Goal: Task Accomplishment & Management: Manage account settings

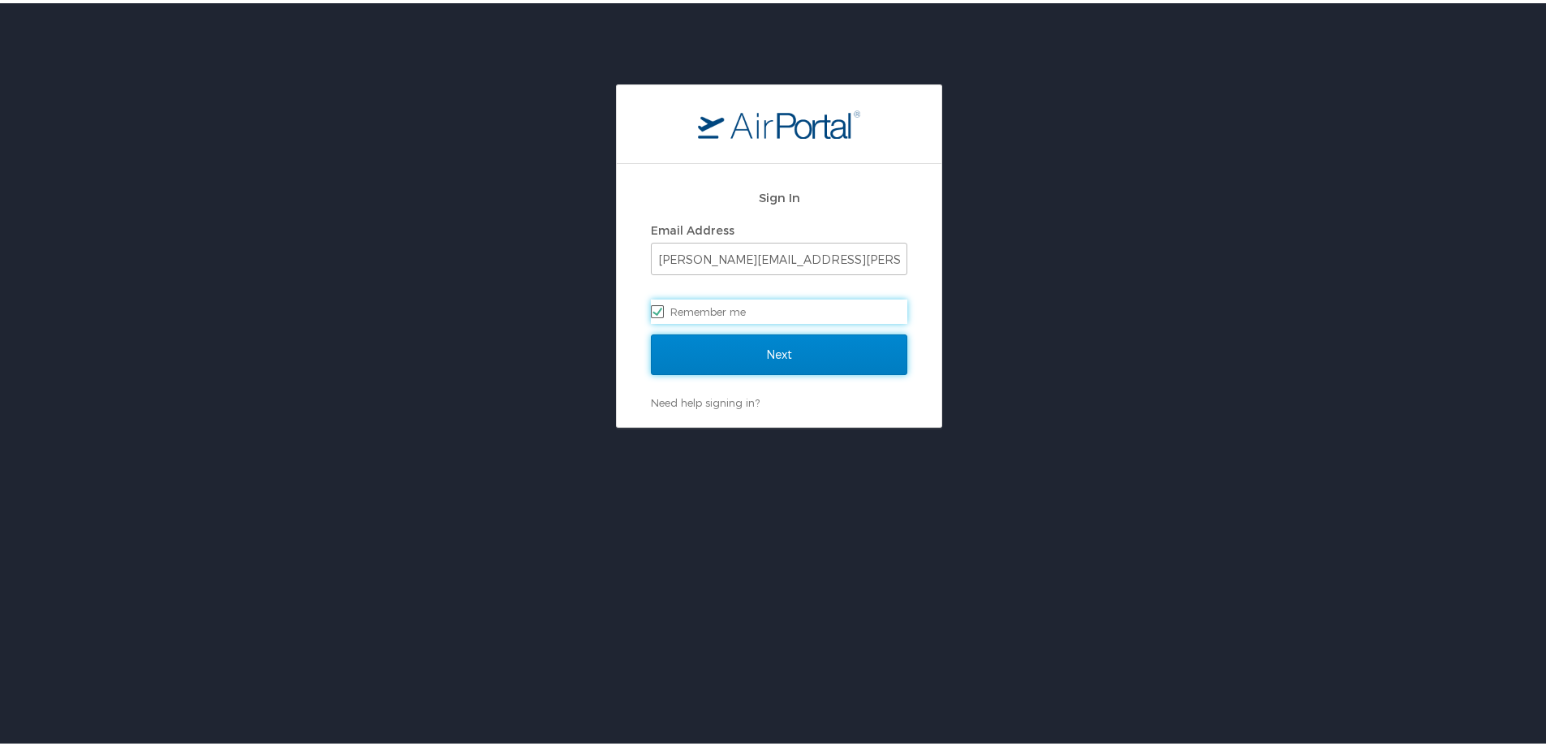
click at [767, 346] on input "Next" at bounding box center [779, 351] width 256 height 41
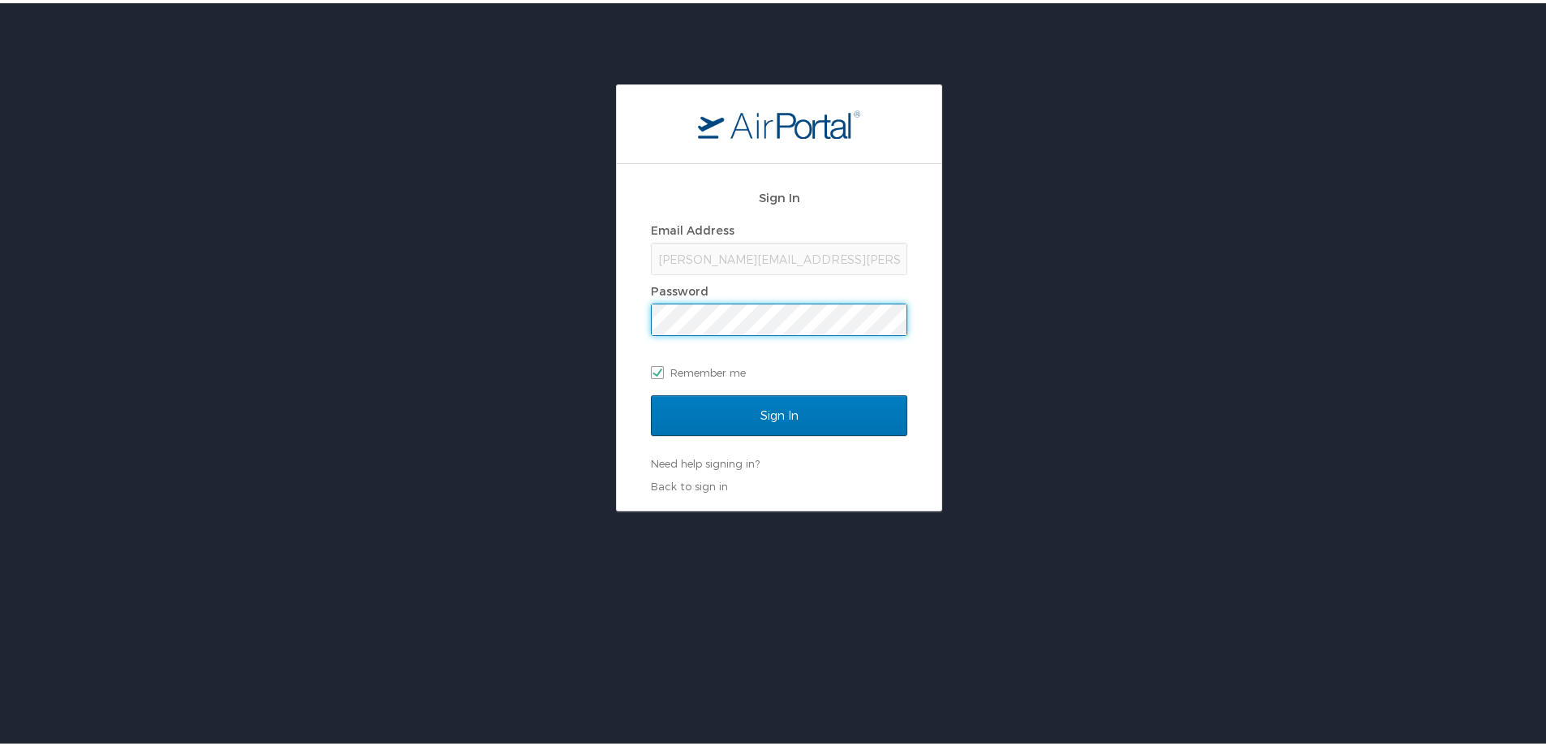
click at [651, 392] on input "Sign In" at bounding box center [779, 412] width 256 height 41
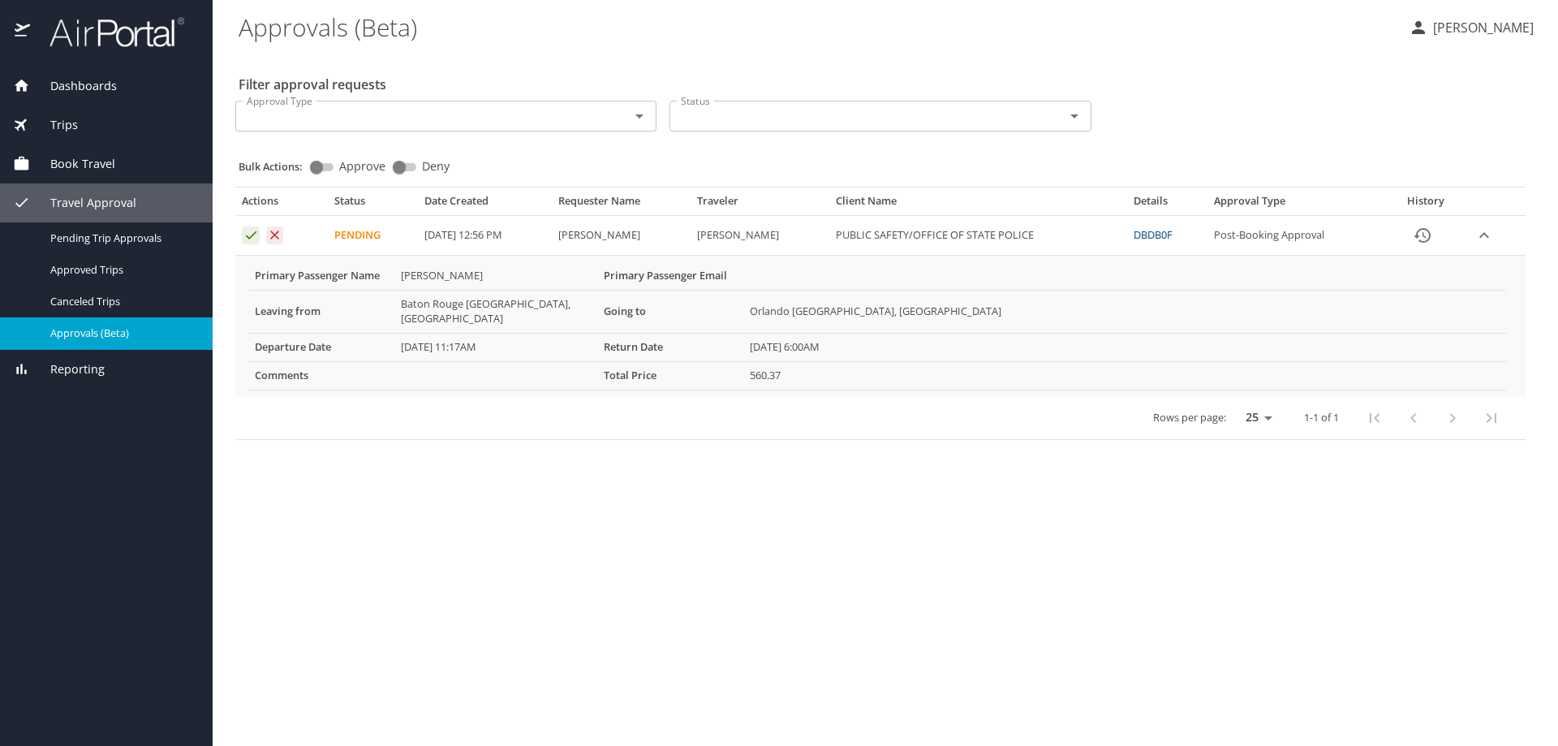
click at [354, 550] on main "Approvals (Beta) [PERSON_NAME] Filter approval requests Approval Type Approval …" at bounding box center [885, 373] width 1345 height 746
drag, startPoint x: 250, startPoint y: 234, endPoint x: 774, endPoint y: 502, distance: 588.5
click at [774, 502] on main "Approvals (Beta) [PERSON_NAME] Filter approval requests Approval Type Approval …" at bounding box center [885, 373] width 1345 height 746
click at [329, 551] on main "Approvals (Beta) [PERSON_NAME] Filter approval requests Approval Type Approval …" at bounding box center [885, 373] width 1345 height 746
click at [250, 239] on icon "Approval table" at bounding box center [251, 235] width 11 height 8
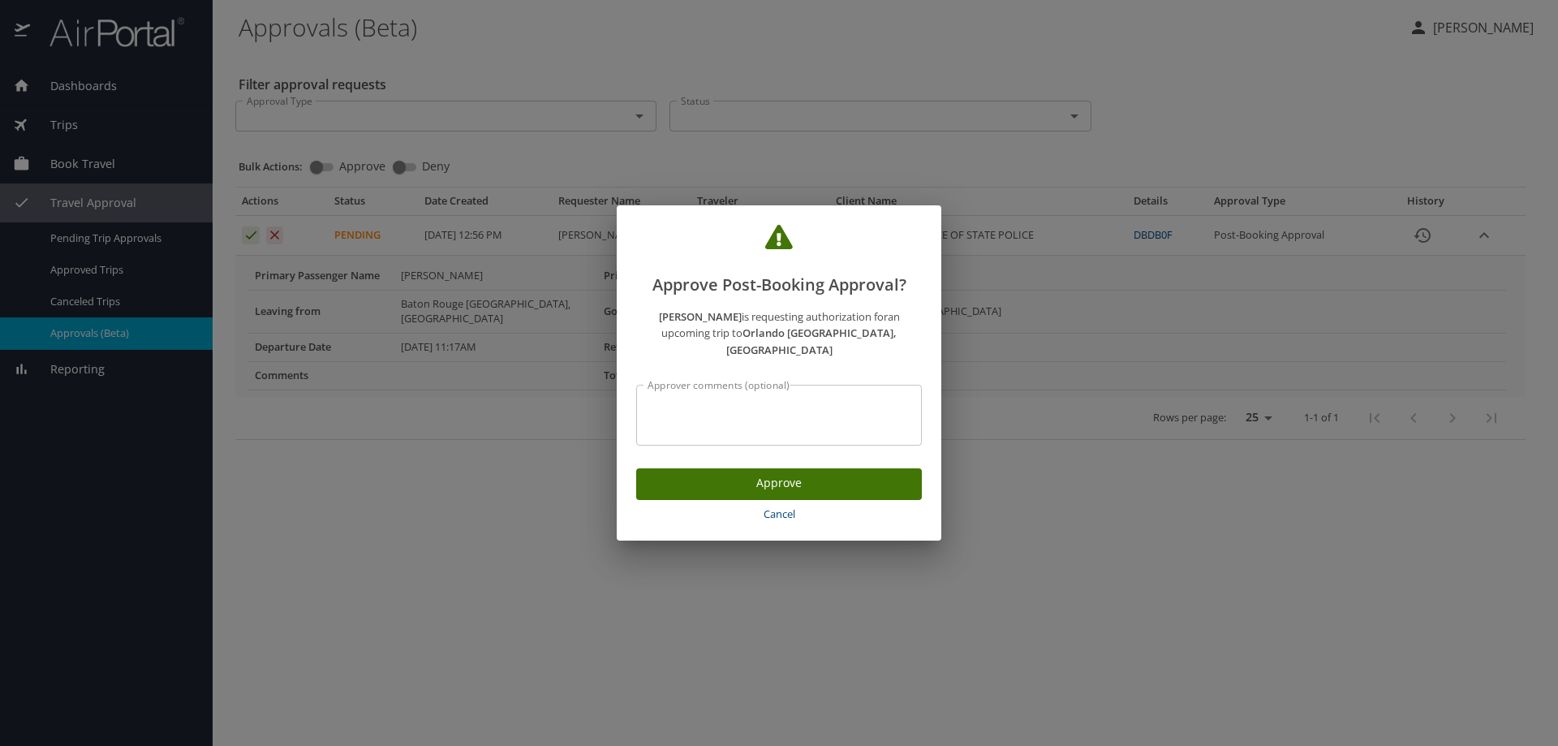
click at [792, 479] on span "Approve" at bounding box center [779, 483] width 260 height 20
